Goal: Navigation & Orientation: Find specific page/section

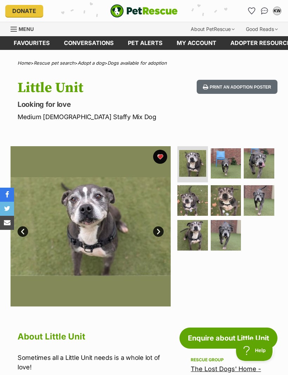
click at [29, 44] on link "Favourites" at bounding box center [32, 43] width 50 height 14
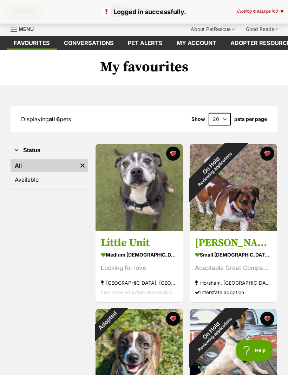
click at [173, 156] on button "favourite" at bounding box center [173, 153] width 14 height 14
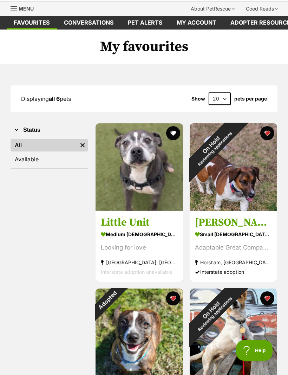
scroll to position [23, 0]
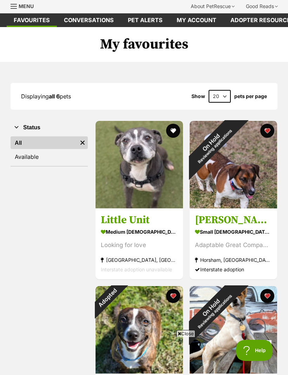
click at [234, 167] on div "On Hold Reviewing applications" at bounding box center [213, 144] width 46 height 46
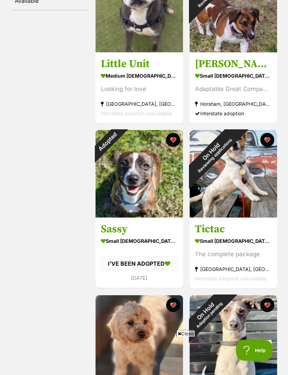
click at [171, 143] on button "favourite" at bounding box center [173, 140] width 14 height 14
click at [268, 141] on button "favourite" at bounding box center [267, 140] width 14 height 14
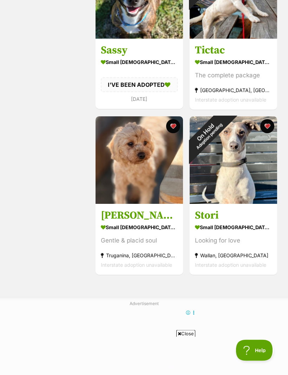
scroll to position [357, 0]
click at [264, 127] on button "favourite" at bounding box center [267, 126] width 14 height 14
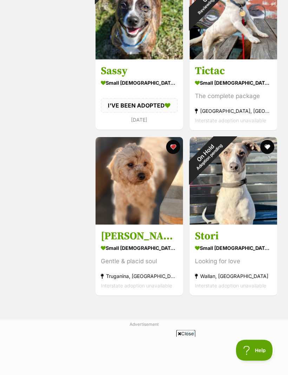
scroll to position [337, 0]
click at [243, 197] on img at bounding box center [233, 180] width 87 height 87
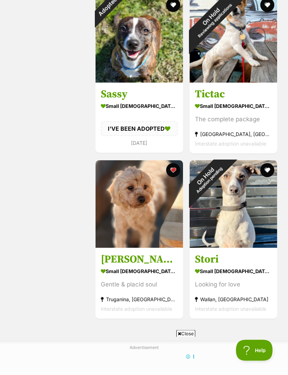
scroll to position [313, 0]
click at [139, 209] on img at bounding box center [138, 203] width 87 height 87
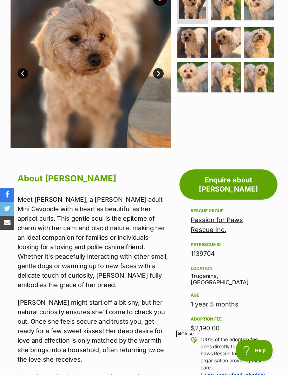
click at [243, 216] on link "Passion for Paws Rescue Inc." at bounding box center [217, 224] width 52 height 17
